Goal: Task Accomplishment & Management: Manage account settings

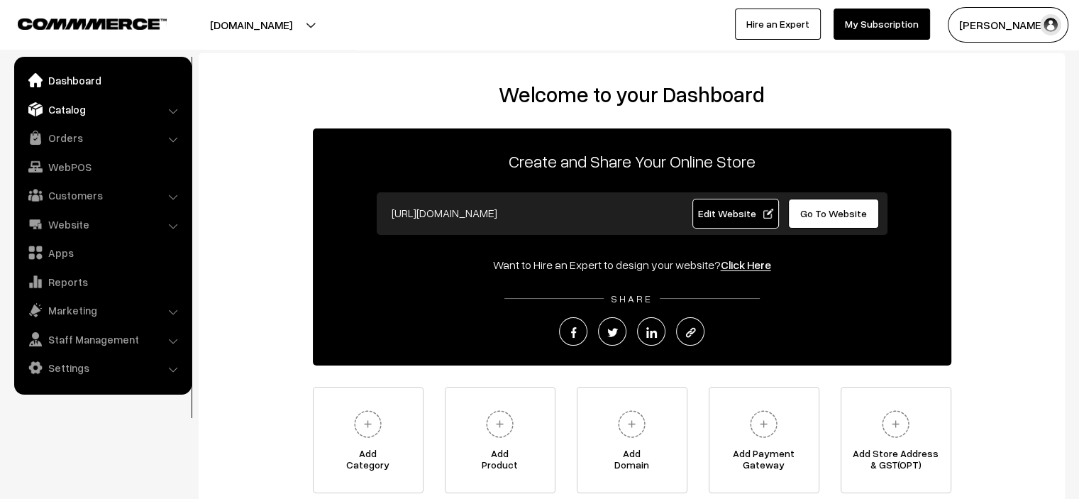
click at [99, 107] on link "Catalog" at bounding box center [102, 109] width 169 height 26
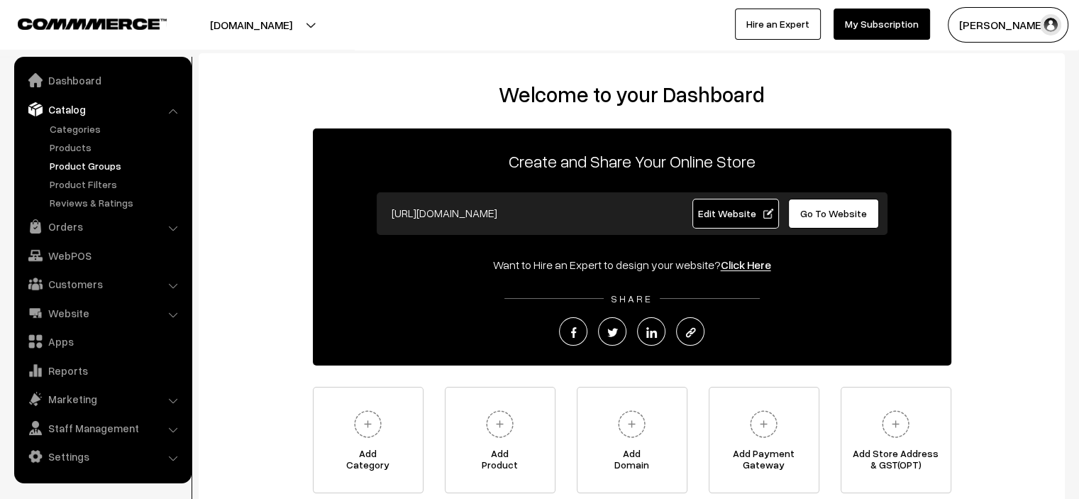
click at [68, 150] on link "Products" at bounding box center [116, 147] width 140 height 15
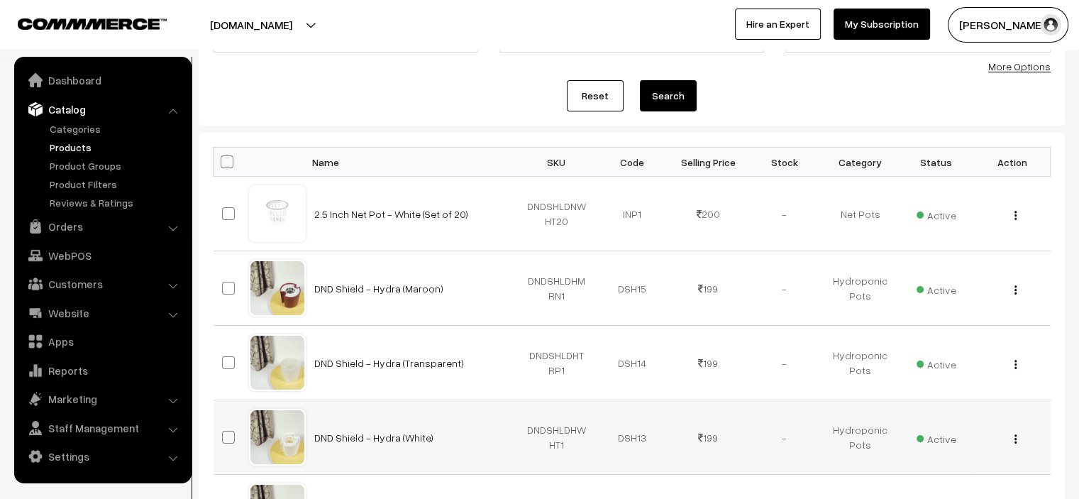
scroll to position [426, 0]
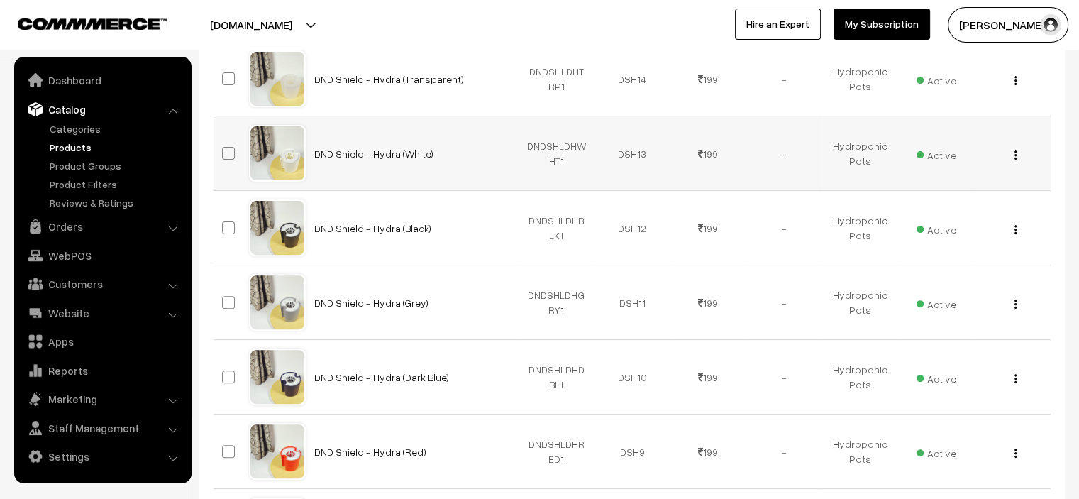
click at [1009, 152] on div "View Edit Delete" at bounding box center [1012, 153] width 59 height 15
click at [1015, 153] on img "button" at bounding box center [1015, 154] width 2 height 9
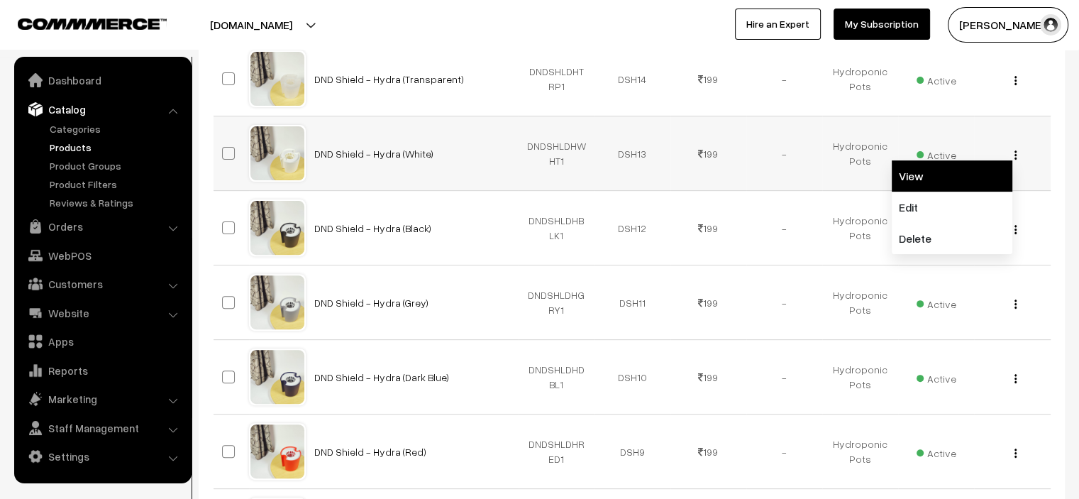
click at [942, 186] on link "View" at bounding box center [952, 175] width 121 height 31
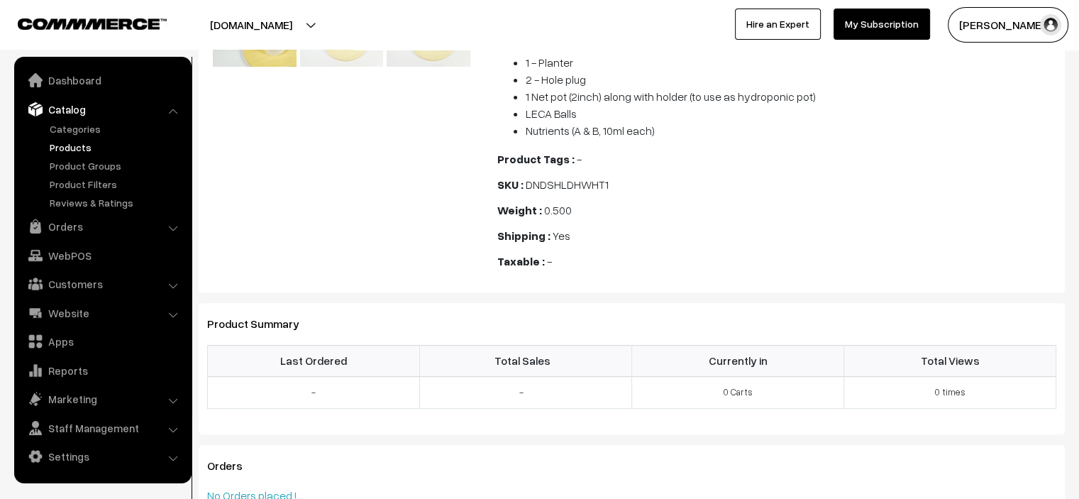
scroll to position [497, 0]
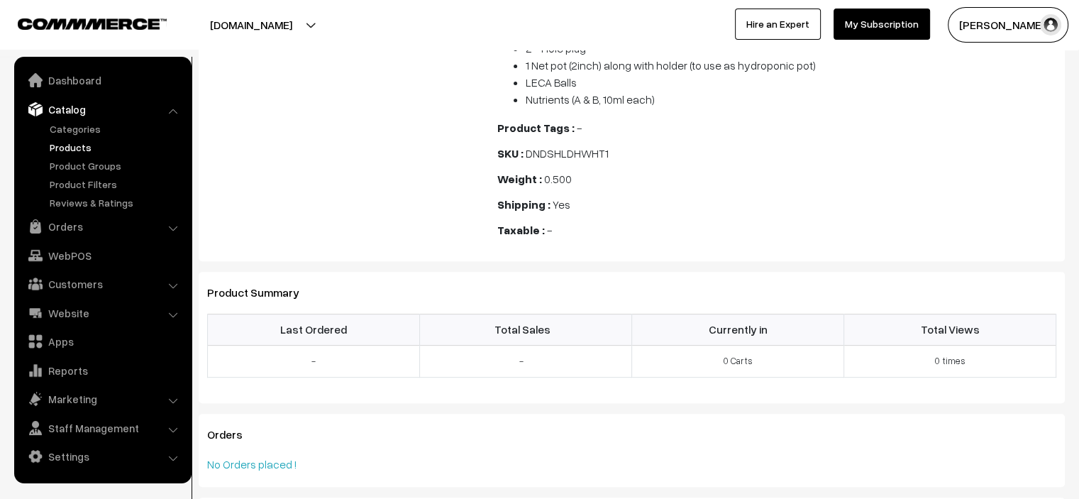
click at [559, 148] on span "DNDSHLDHWHT1" at bounding box center [567, 153] width 83 height 14
copy span "DNDSHLDHWHT1"
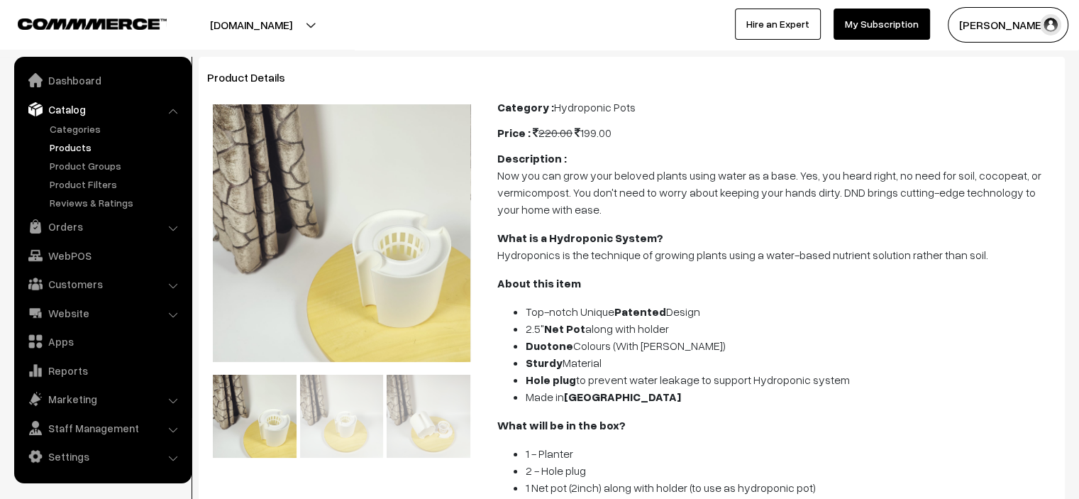
scroll to position [0, 0]
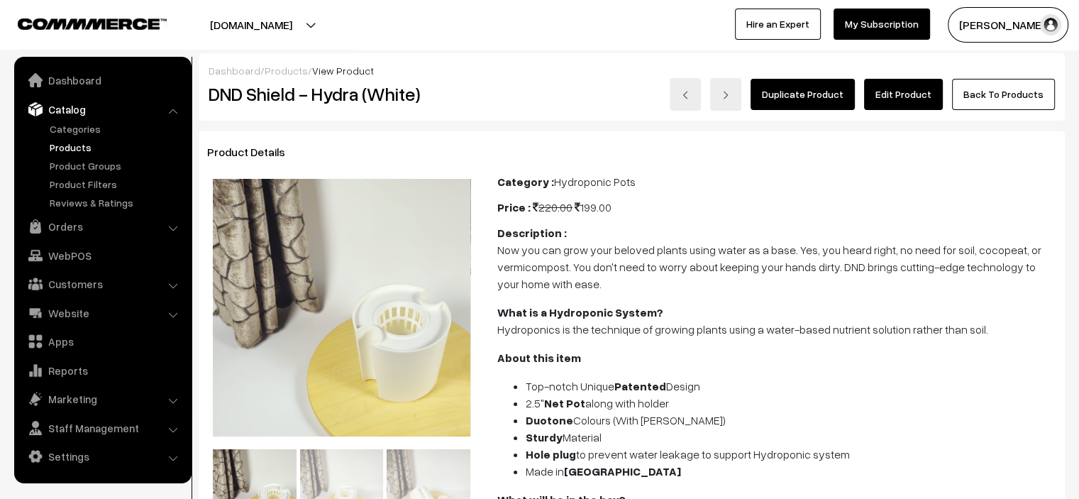
click at [895, 82] on link "Edit Product" at bounding box center [903, 94] width 79 height 31
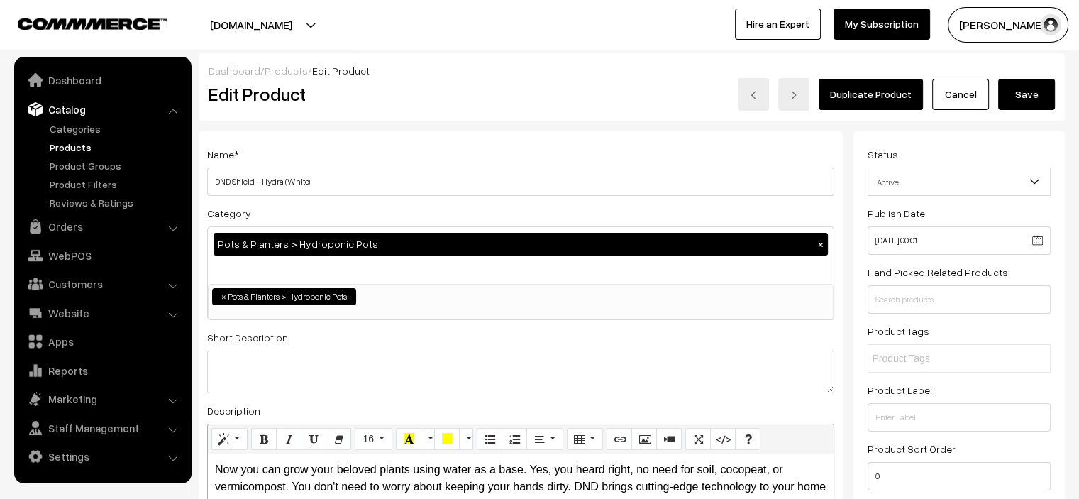
click at [968, 93] on link "Cancel" at bounding box center [960, 94] width 57 height 31
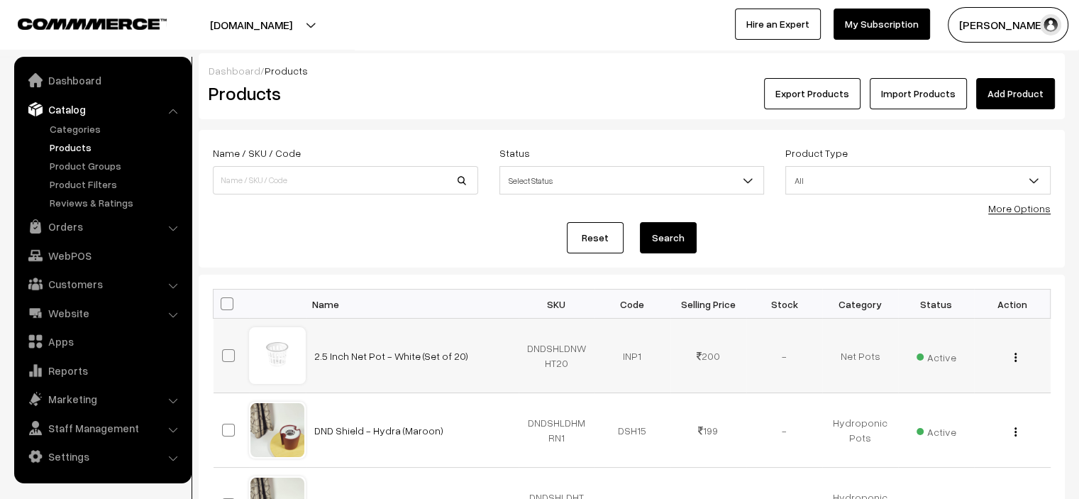
click at [831, 222] on div "Reset Search" at bounding box center [632, 237] width 838 height 31
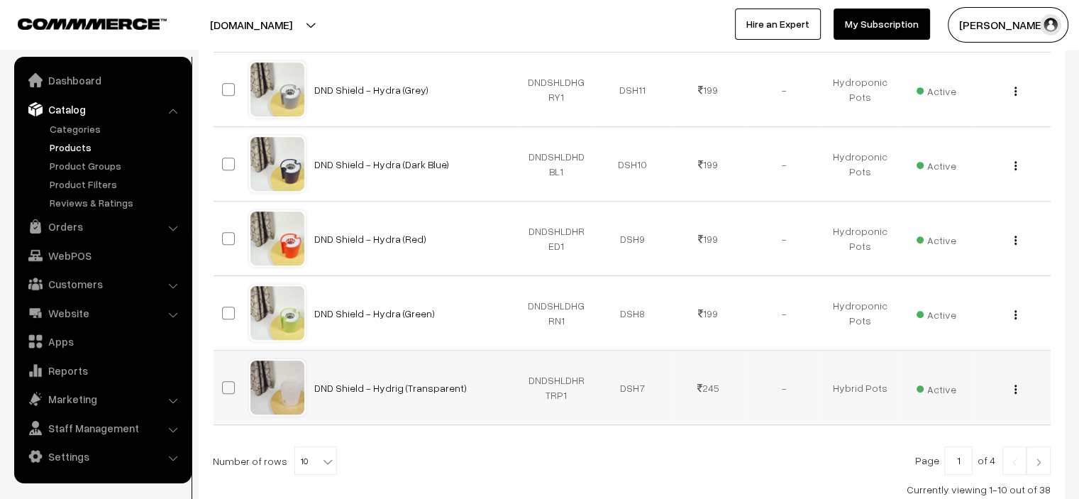
scroll to position [741, 0]
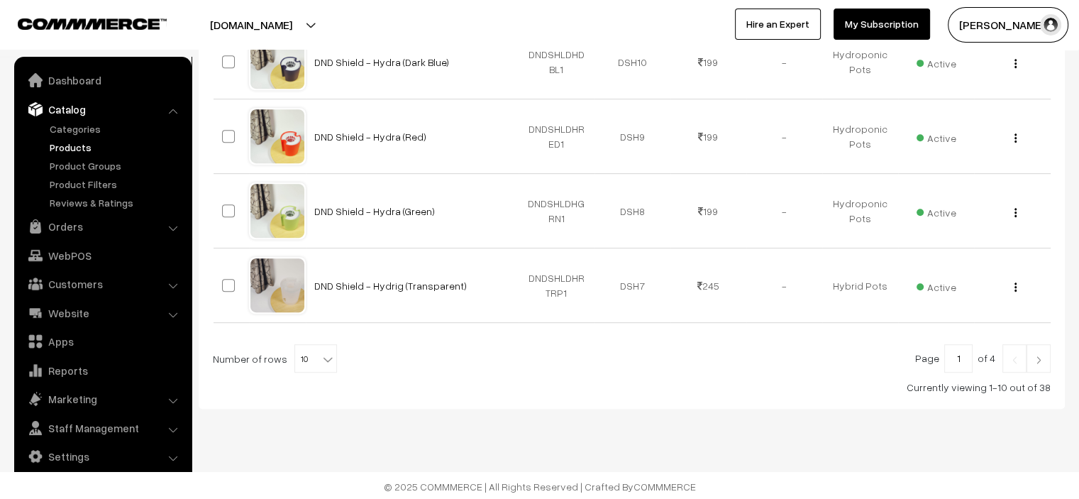
click at [321, 362] on b at bounding box center [328, 359] width 14 height 14
click at [311, 361] on span "10" at bounding box center [315, 359] width 41 height 28
select select "40"
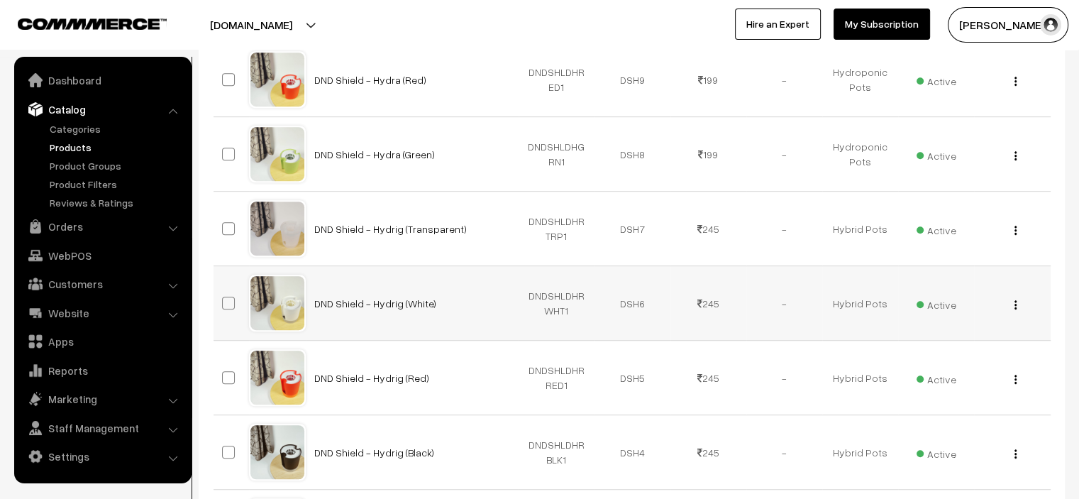
scroll to position [801, 0]
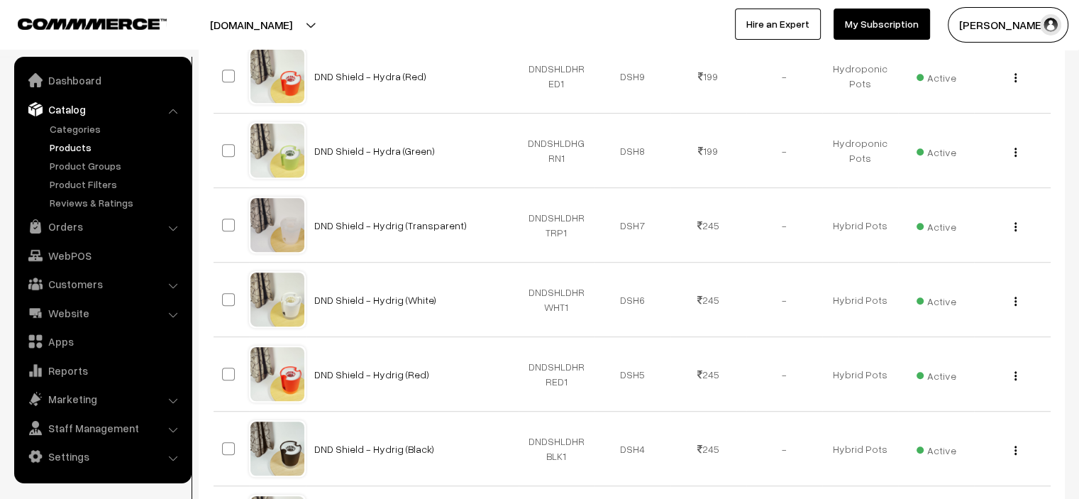
click at [1016, 297] on img "button" at bounding box center [1015, 301] width 2 height 9
click at [1014, 295] on button "button" at bounding box center [1016, 300] width 4 height 11
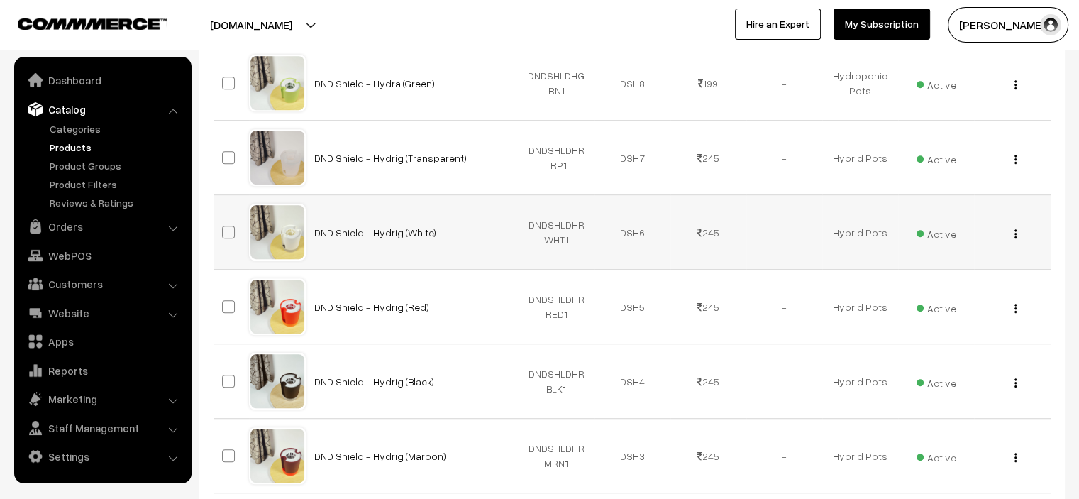
click at [1013, 231] on div "View Edit Delete" at bounding box center [1012, 232] width 59 height 15
click at [1016, 231] on img "button" at bounding box center [1015, 233] width 2 height 9
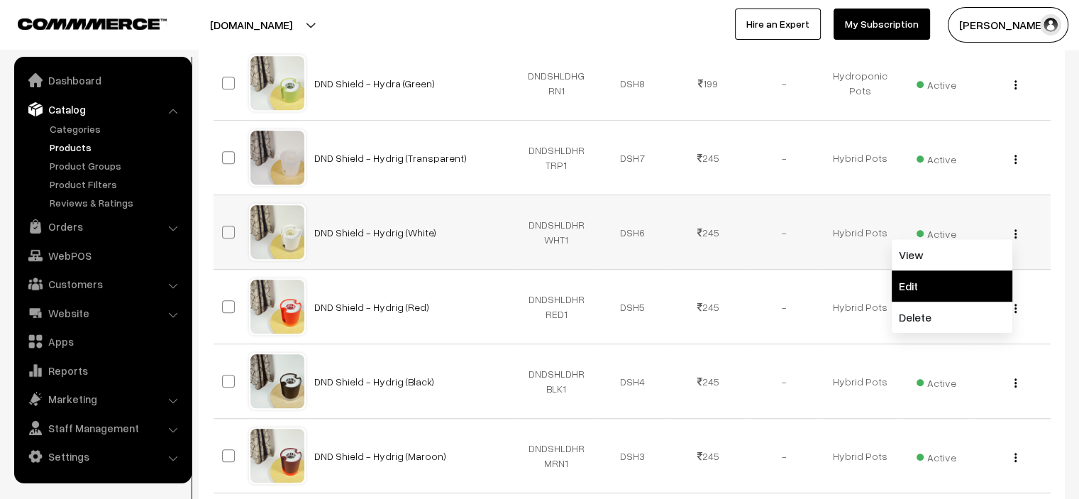
click at [927, 272] on link "Edit" at bounding box center [952, 285] width 121 height 31
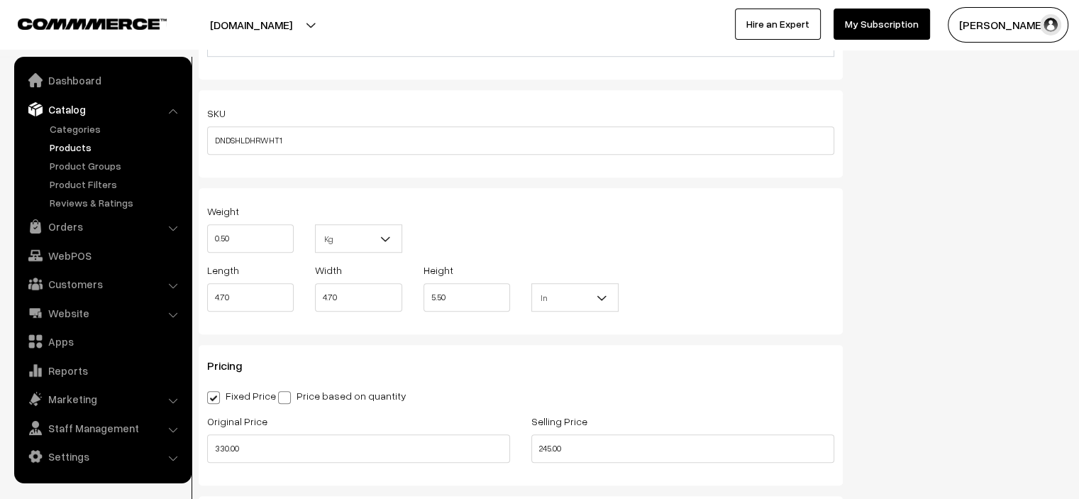
scroll to position [993, 0]
drag, startPoint x: 463, startPoint y: 302, endPoint x: 367, endPoint y: 303, distance: 95.1
click at [367, 303] on div "Length 4.70 Width 4.70 Height 5.50 CM In In" at bounding box center [521, 290] width 648 height 59
drag, startPoint x: 329, startPoint y: 299, endPoint x: 288, endPoint y: 299, distance: 41.1
click at [288, 299] on div "Length 4.70 Width 4.70 Height 5.50 CM In In" at bounding box center [521, 290] width 648 height 59
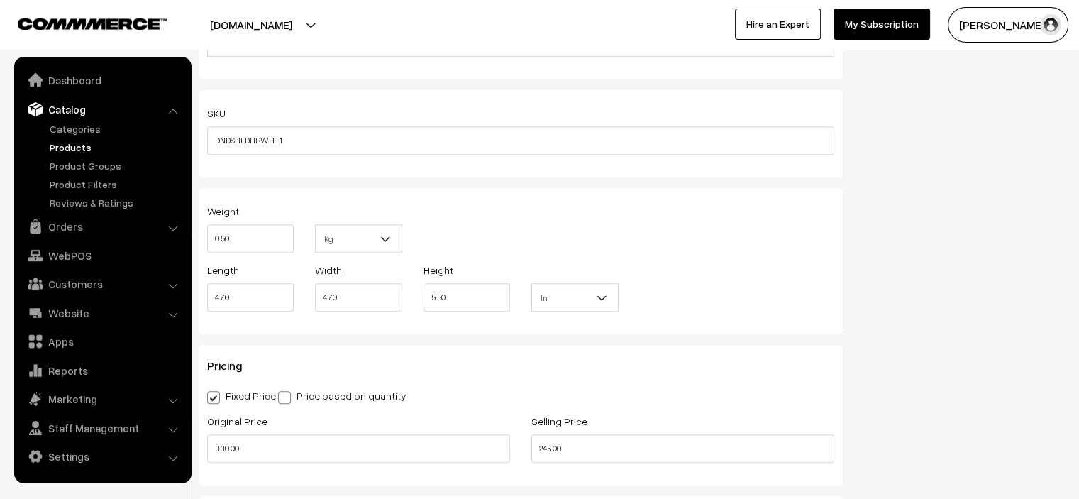
click at [701, 292] on div "Length 4.70 Width 4.70 Height 5.50 CM In In" at bounding box center [521, 290] width 648 height 59
